Goal: Navigation & Orientation: Find specific page/section

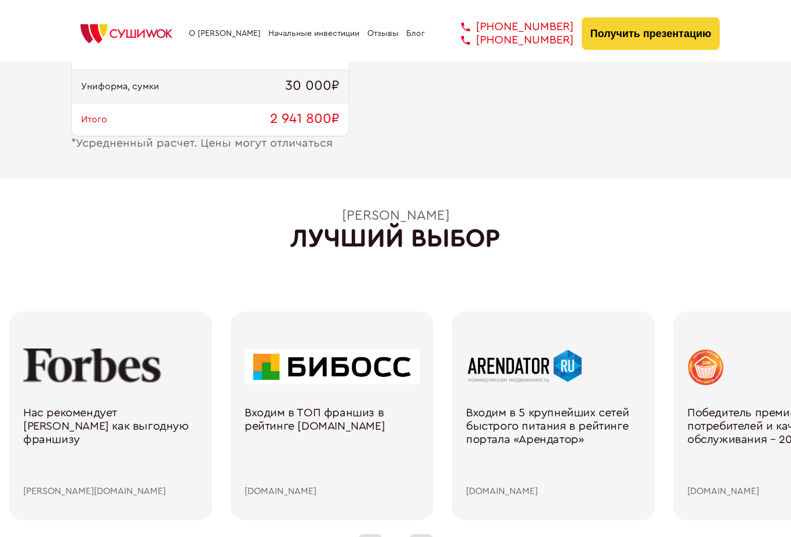
scroll to position [1501, 0]
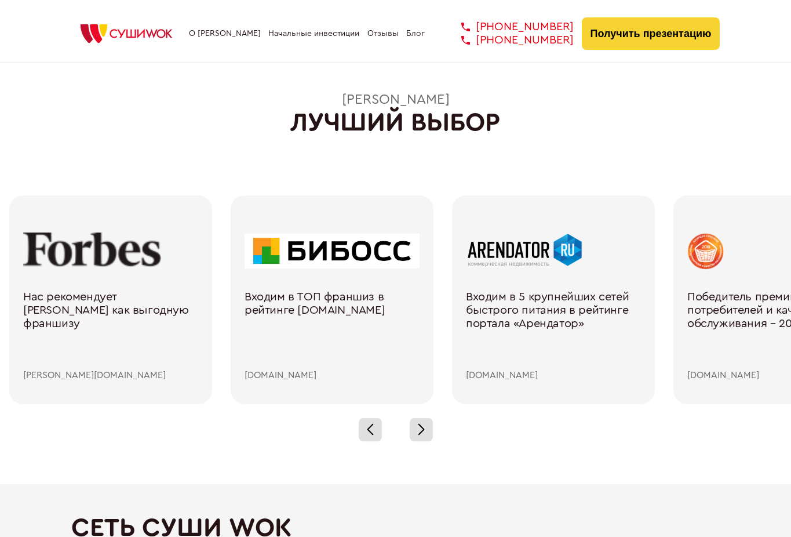
click at [292, 35] on link "Начальные инвестиции" at bounding box center [313, 33] width 91 height 9
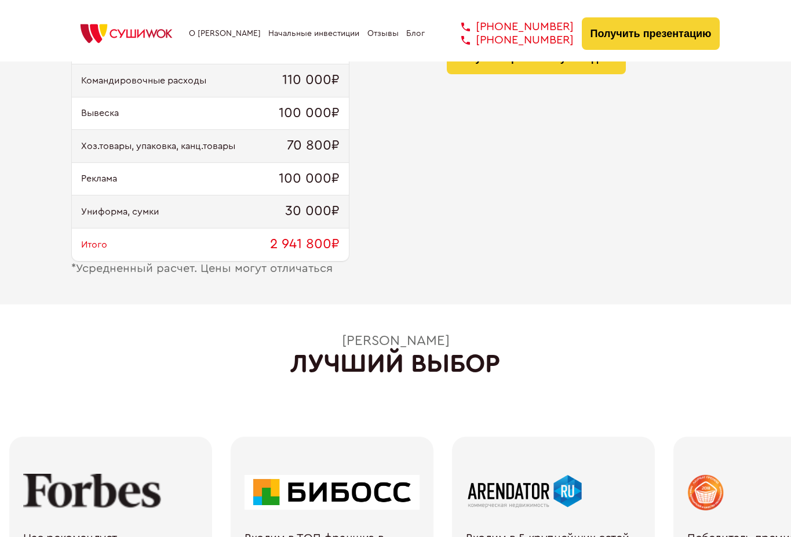
scroll to position [1273, 0]
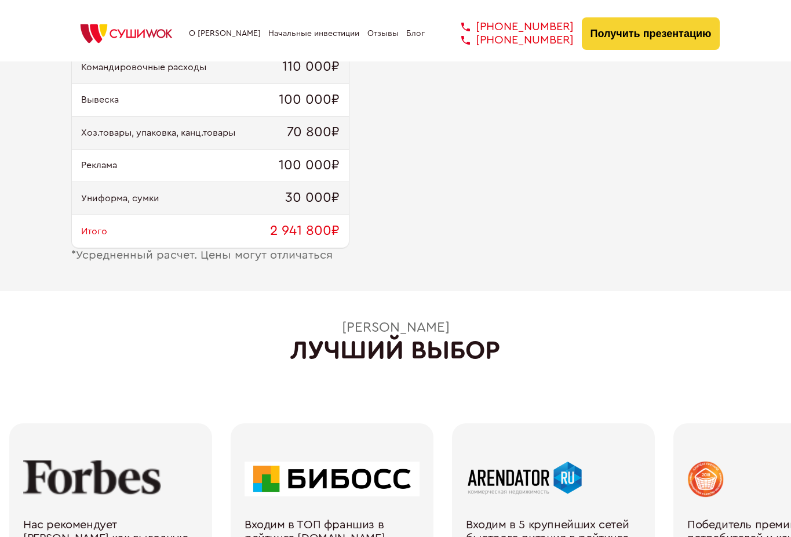
click at [416, 33] on link "Блог" at bounding box center [415, 33] width 19 height 9
